Goal: Find specific page/section

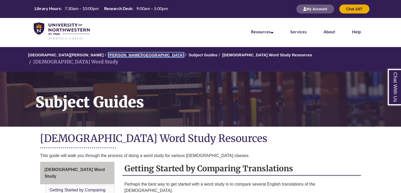
click at [117, 56] on link "[PERSON_NAME][GEOGRAPHIC_DATA]" at bounding box center [145, 55] width 75 height 4
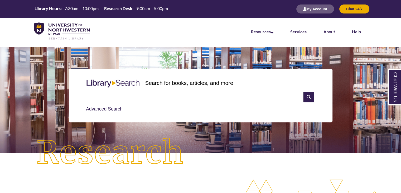
drag, startPoint x: 109, startPoint y: 96, endPoint x: 106, endPoint y: 96, distance: 3.0
click at [109, 96] on input "text" at bounding box center [195, 97] width 218 height 11
type input "**********"
